Goal: Task Accomplishment & Management: Use online tool/utility

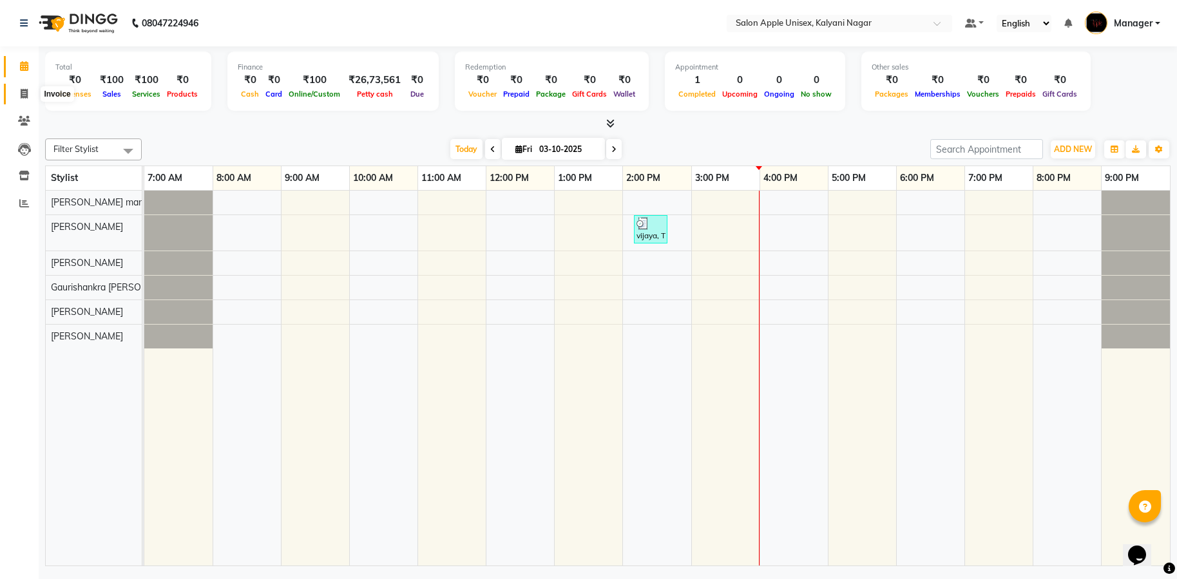
click at [26, 95] on icon at bounding box center [24, 94] width 7 height 10
select select "119"
select select "service"
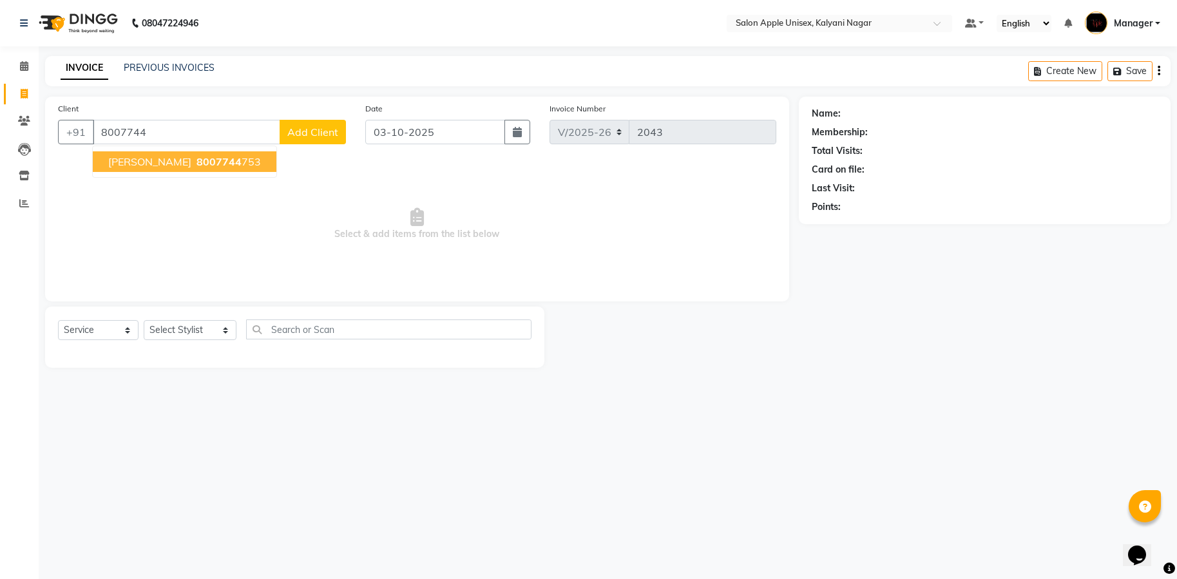
click at [141, 164] on span "[PERSON_NAME]" at bounding box center [149, 161] width 83 height 13
type input "8007744753"
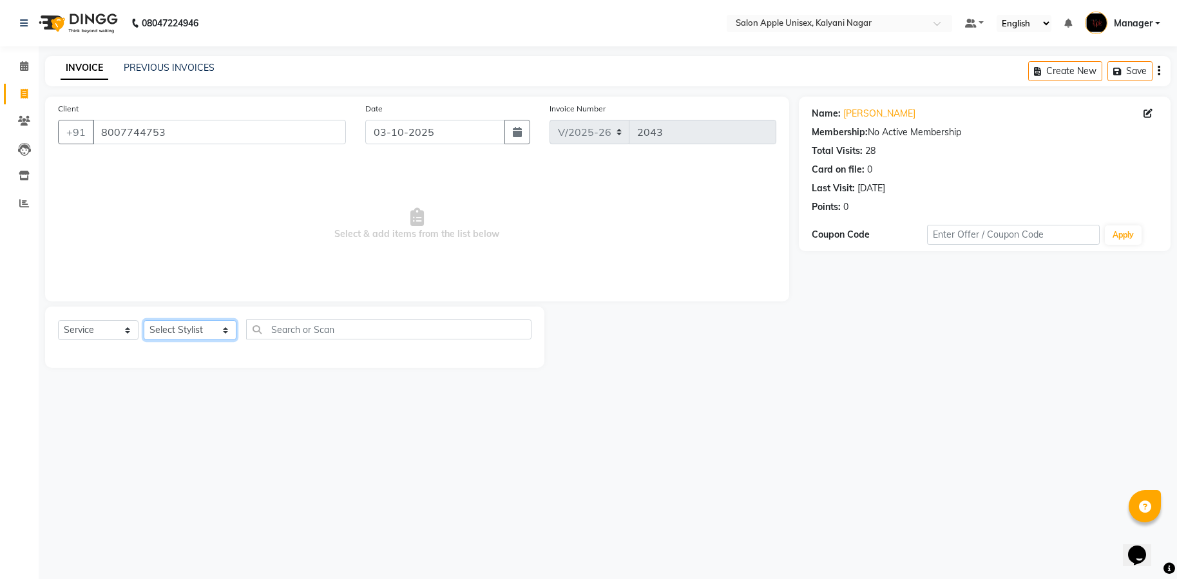
click at [191, 331] on select "Select Stylist [PERSON_NAME] Gaurishankra [PERSON_NAME] (Owner) [PERSON_NAME] M…" at bounding box center [190, 330] width 93 height 20
select select "93409"
click at [144, 320] on select "Select Stylist [PERSON_NAME] Gaurishankra [PERSON_NAME] (Owner) [PERSON_NAME] M…" at bounding box center [190, 330] width 93 height 20
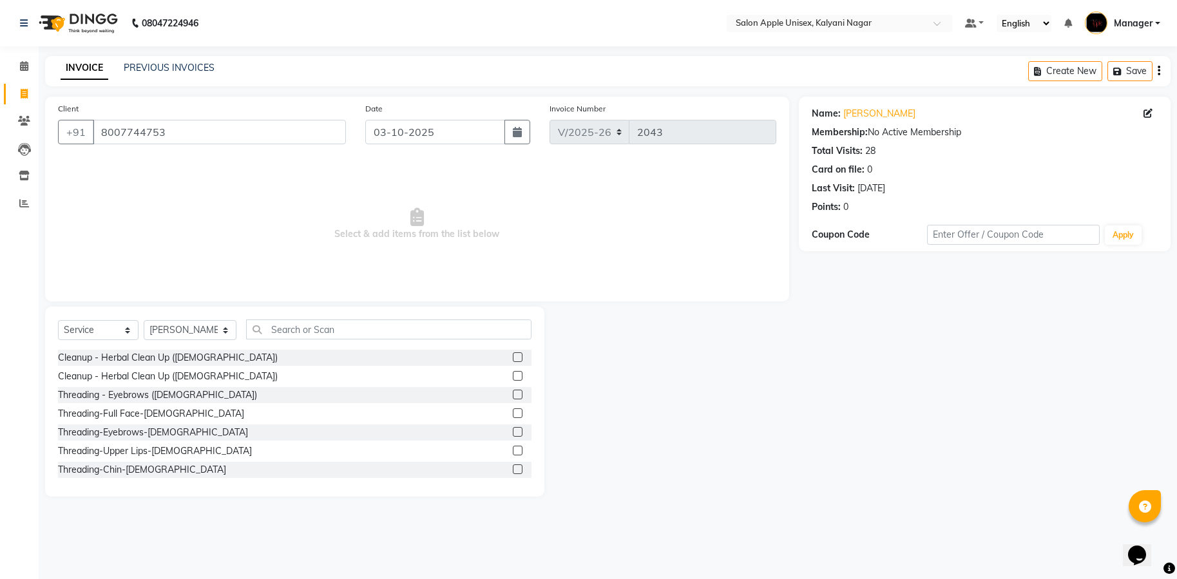
click at [389, 316] on div "Select Service Product Membership Package Voucher Prepaid Gift Card Select Styl…" at bounding box center [294, 402] width 499 height 190
click at [379, 343] on div "Select Service Product Membership Package Voucher Prepaid Gift Card Select Styl…" at bounding box center [295, 335] width 474 height 30
click at [381, 334] on input "text" at bounding box center [388, 330] width 285 height 20
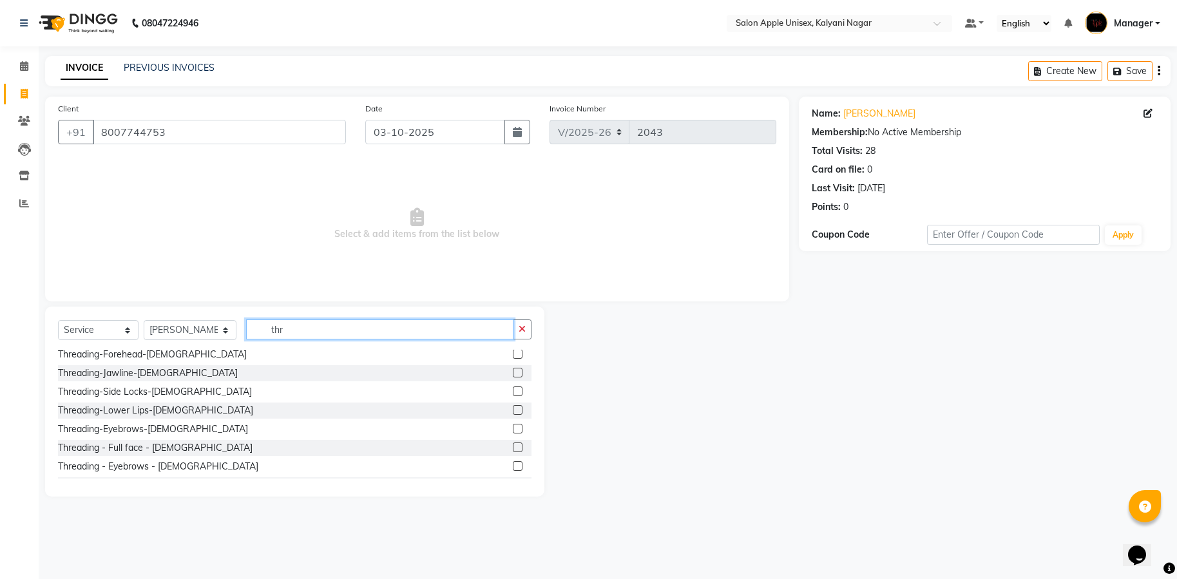
type input "thr"
click at [513, 463] on label at bounding box center [518, 466] width 10 height 10
click at [513, 463] on input "checkbox" at bounding box center [517, 467] width 8 height 8
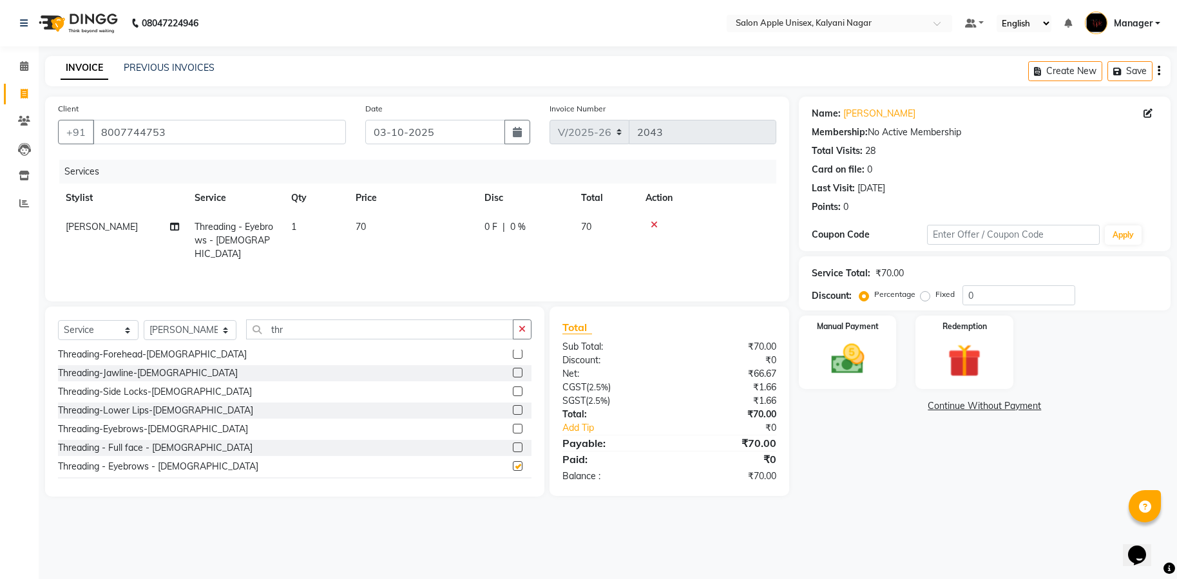
checkbox input "false"
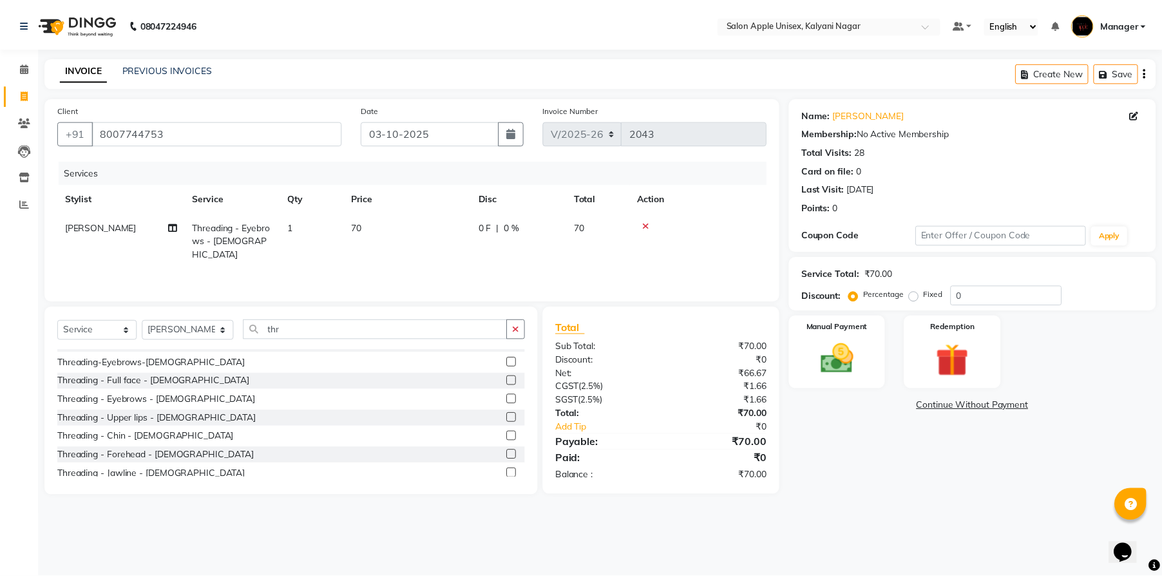
scroll to position [193, 0]
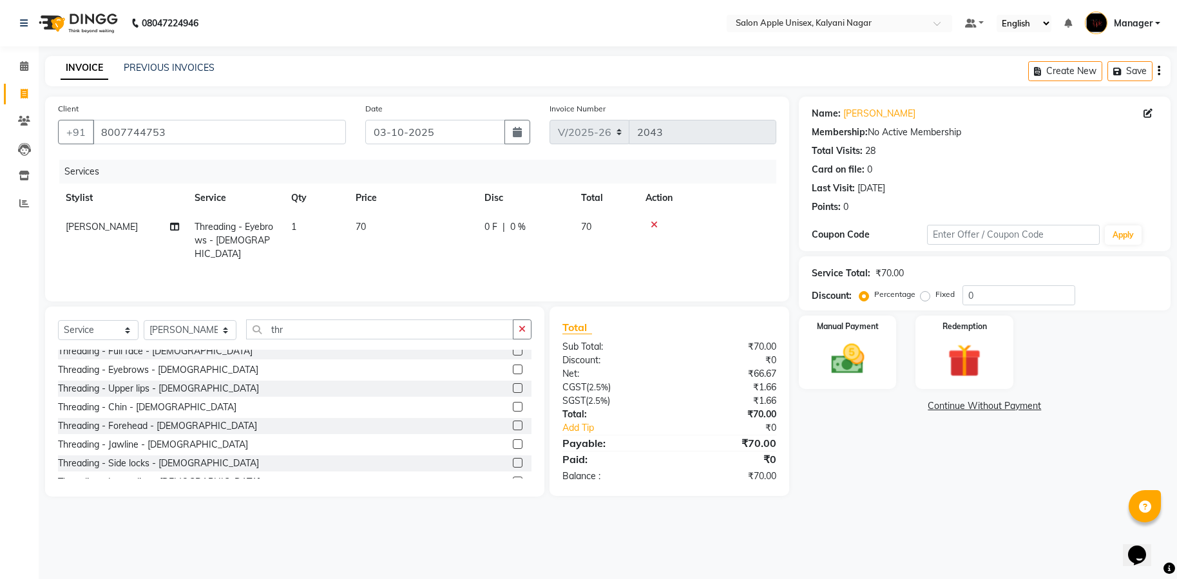
click at [513, 442] on label at bounding box center [518, 444] width 10 height 10
click at [513, 442] on input "checkbox" at bounding box center [517, 445] width 8 height 8
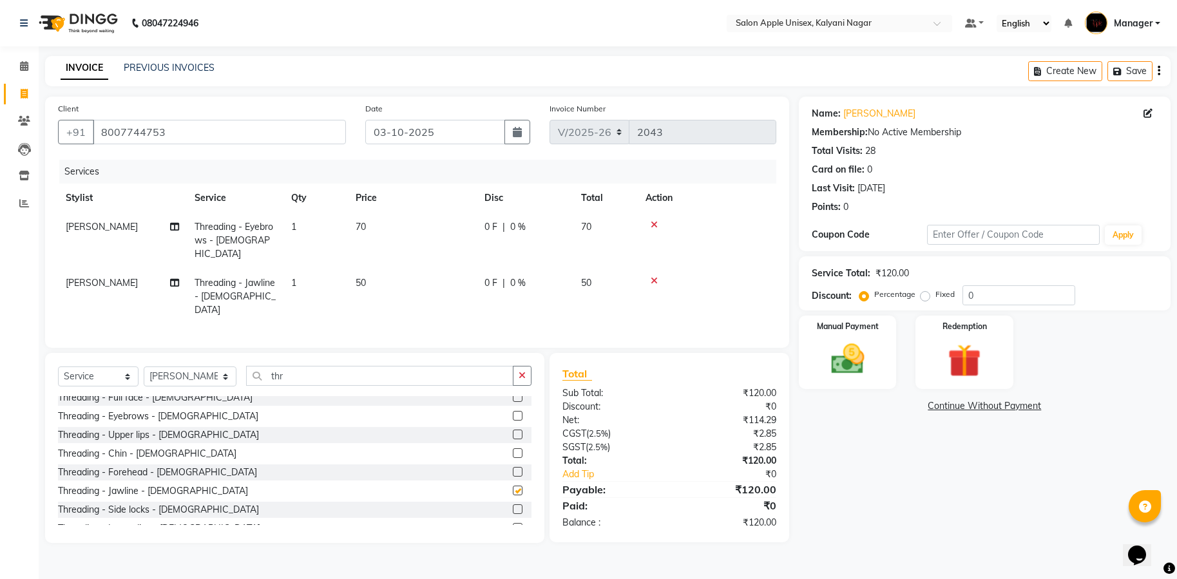
checkbox input "false"
click at [513, 430] on label at bounding box center [518, 435] width 10 height 10
click at [513, 431] on input "checkbox" at bounding box center [517, 435] width 8 height 8
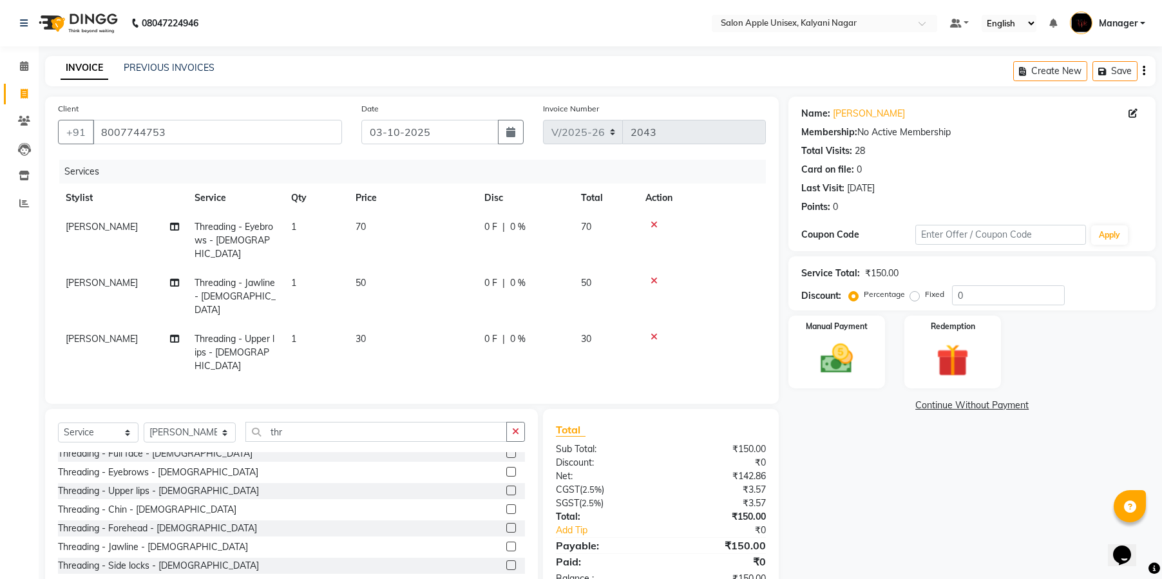
click at [506, 486] on label at bounding box center [511, 491] width 10 height 10
click at [506, 487] on input "checkbox" at bounding box center [510, 491] width 8 height 8
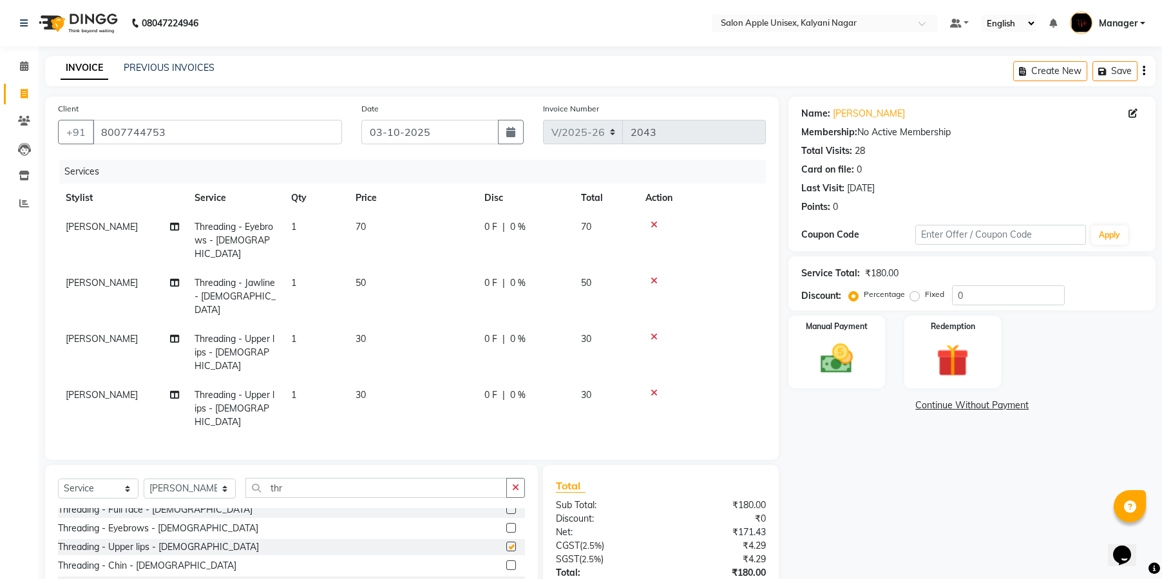
checkbox input "false"
click at [843, 367] on img at bounding box center [837, 358] width 53 height 37
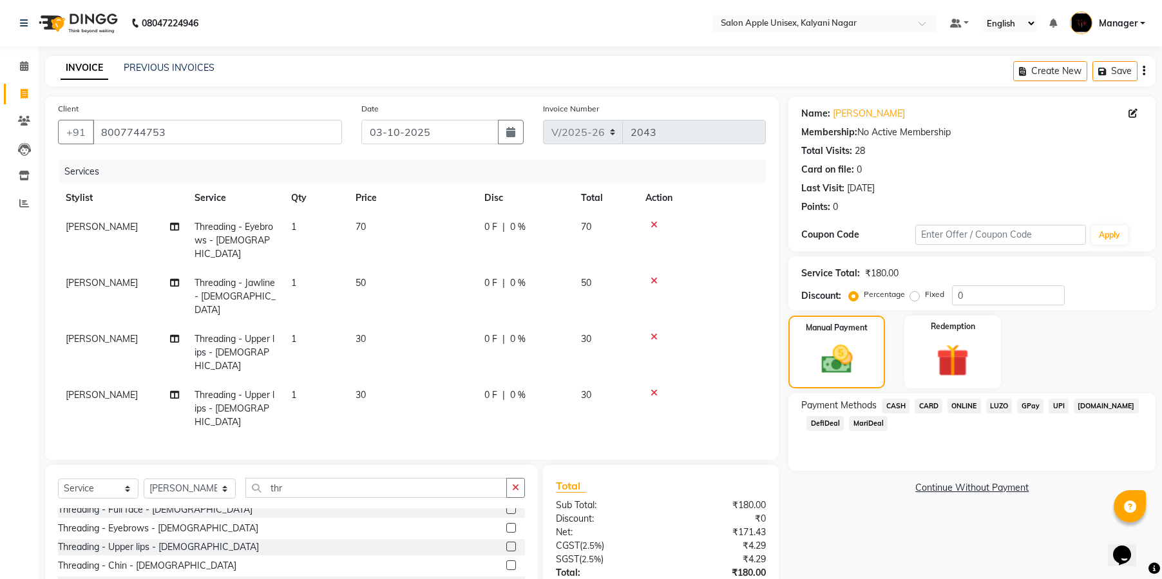
click at [970, 407] on span "ONLINE" at bounding box center [965, 406] width 34 height 15
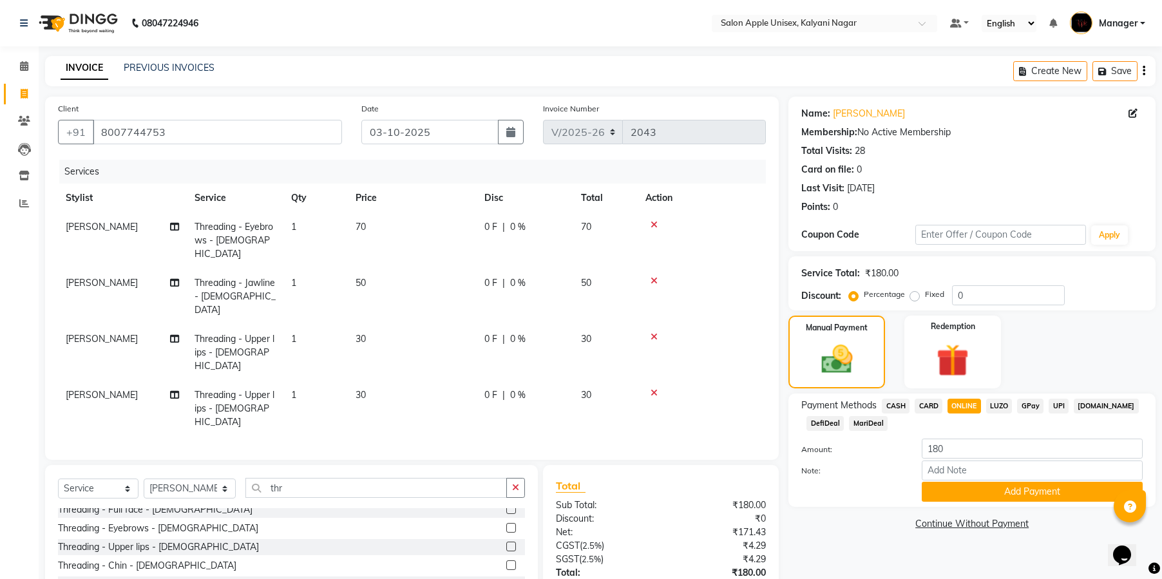
click at [972, 490] on button "Add Payment" at bounding box center [1032, 492] width 221 height 20
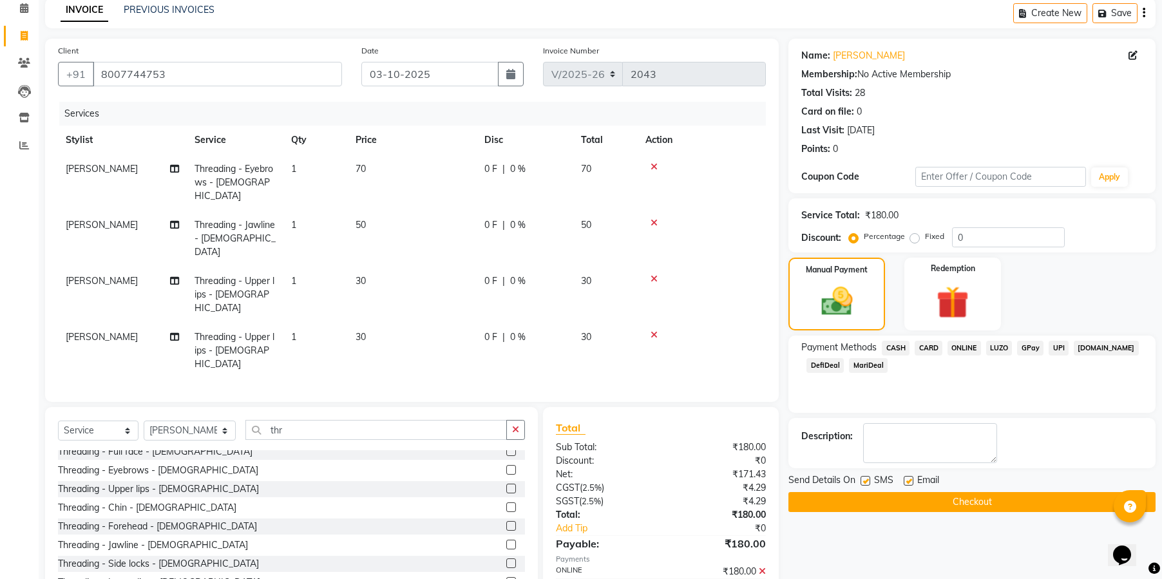
scroll to position [82, 0]
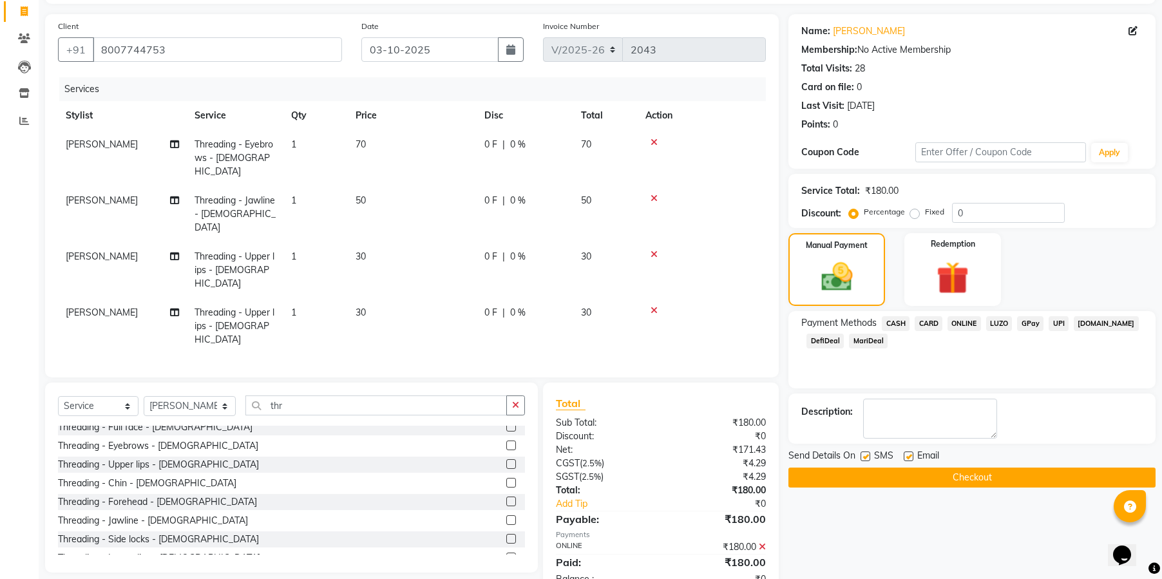
click at [958, 481] on button "Checkout" at bounding box center [972, 478] width 367 height 20
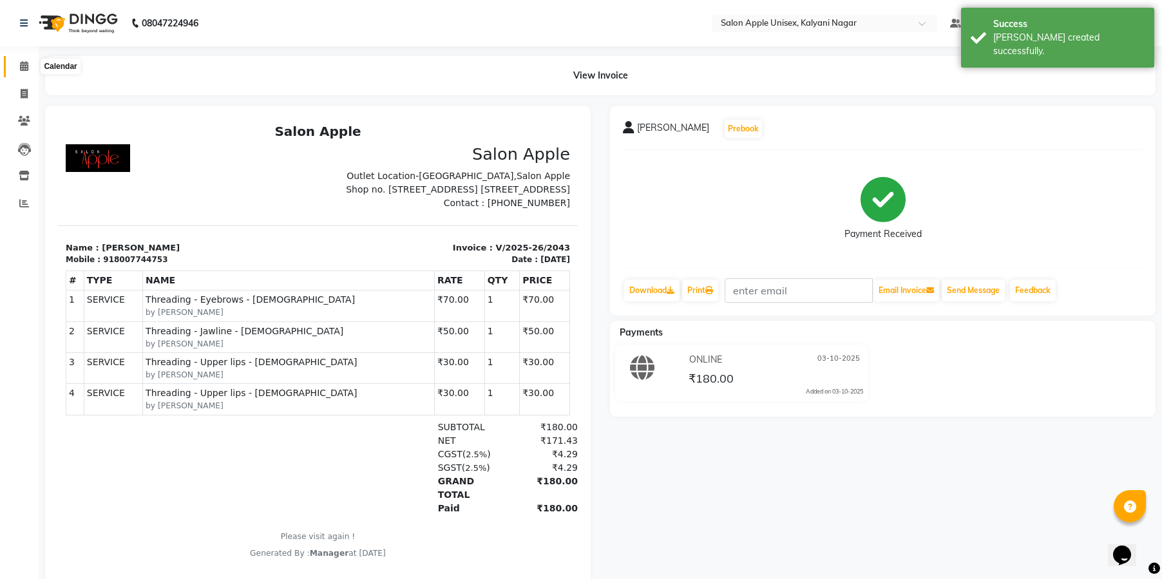
click at [24, 67] on icon at bounding box center [24, 66] width 8 height 10
